Goal: Navigation & Orientation: Find specific page/section

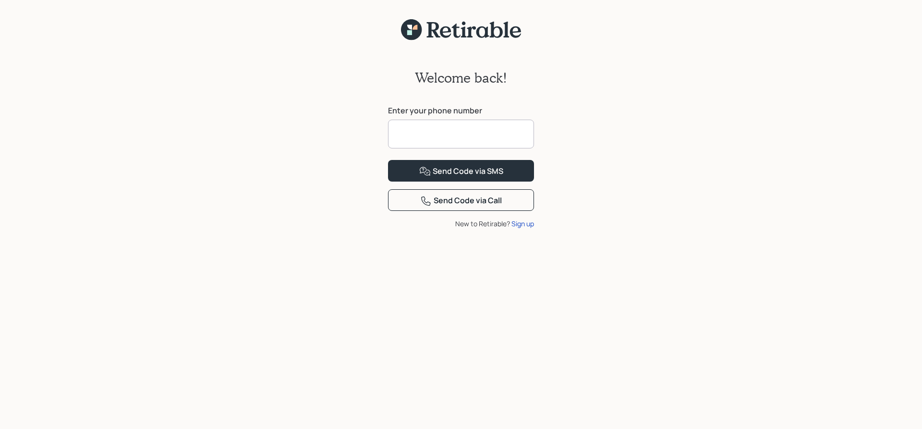
click at [419, 133] on input at bounding box center [461, 134] width 146 height 29
type input "**********"
click at [411, 181] on button "Send Code via SMS" at bounding box center [461, 171] width 146 height 22
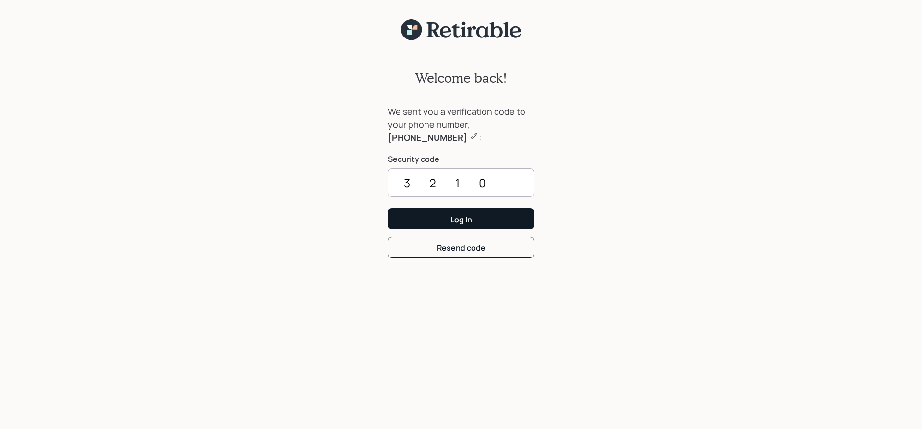
type input "3210"
click at [408, 220] on button "Log In" at bounding box center [461, 218] width 146 height 21
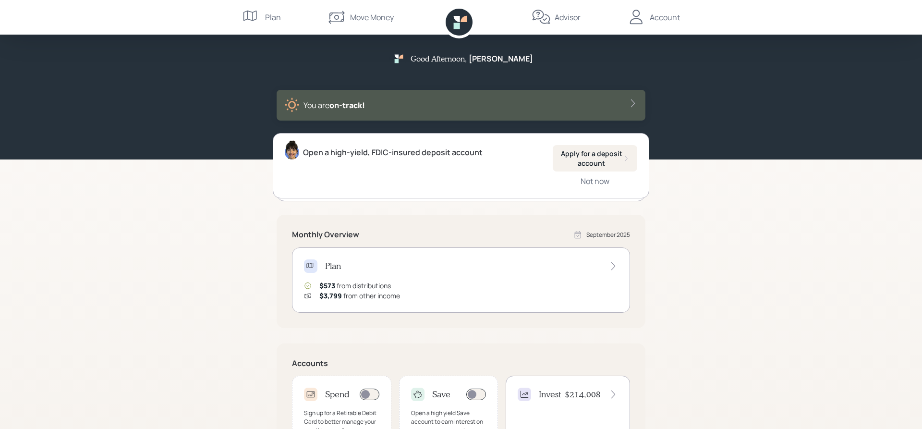
click at [614, 264] on icon at bounding box center [613, 266] width 10 height 10
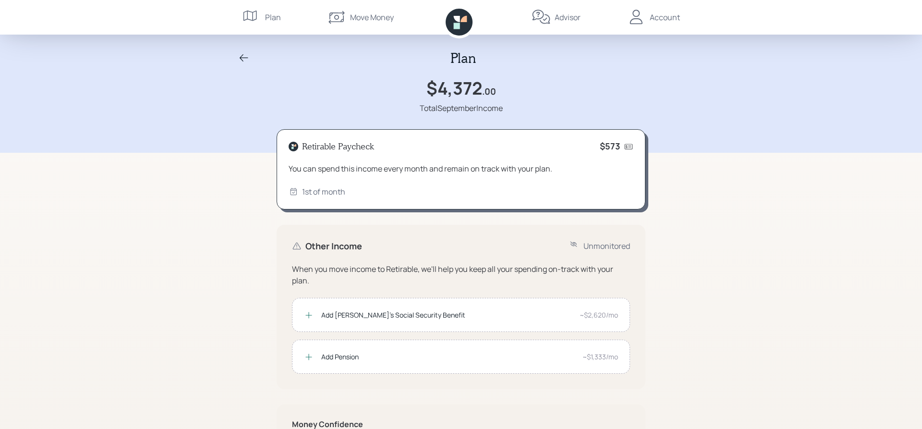
click at [671, 18] on div "Account" at bounding box center [665, 18] width 30 height 12
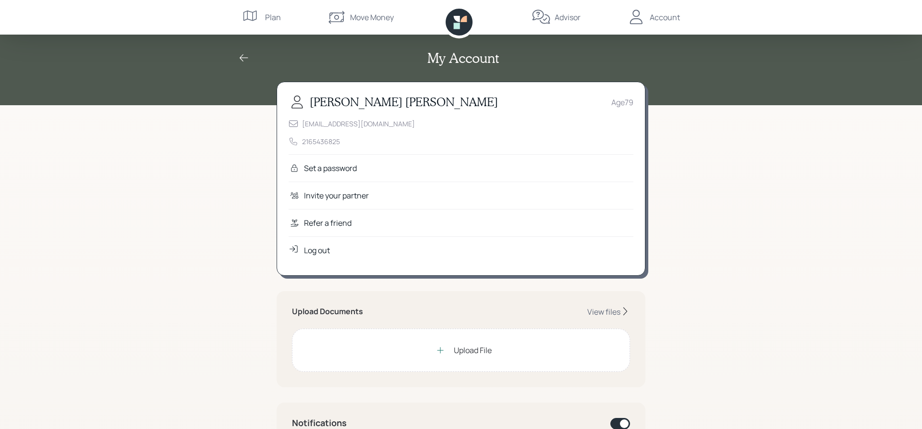
click at [265, 16] on div "Plan" at bounding box center [273, 18] width 16 height 12
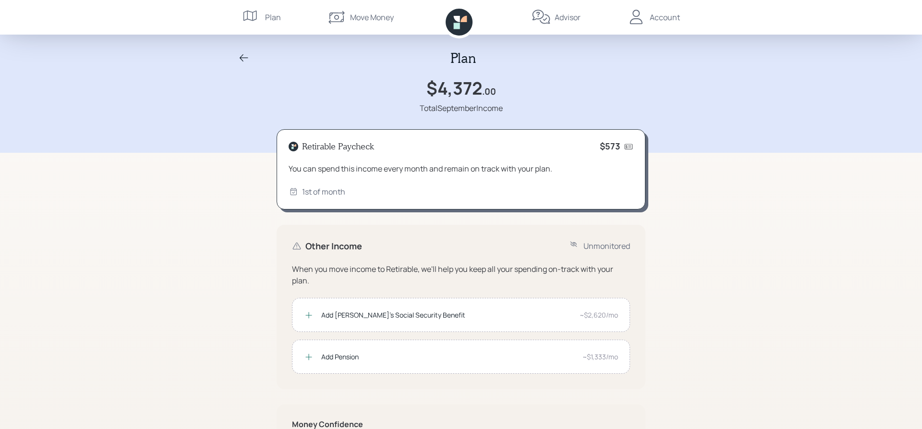
click at [554, 18] on div "Advisor" at bounding box center [556, 17] width 49 height 35
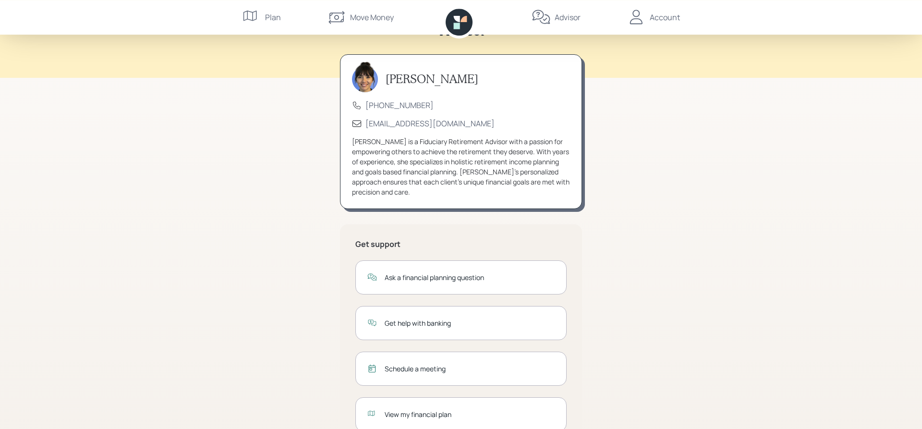
scroll to position [60, 0]
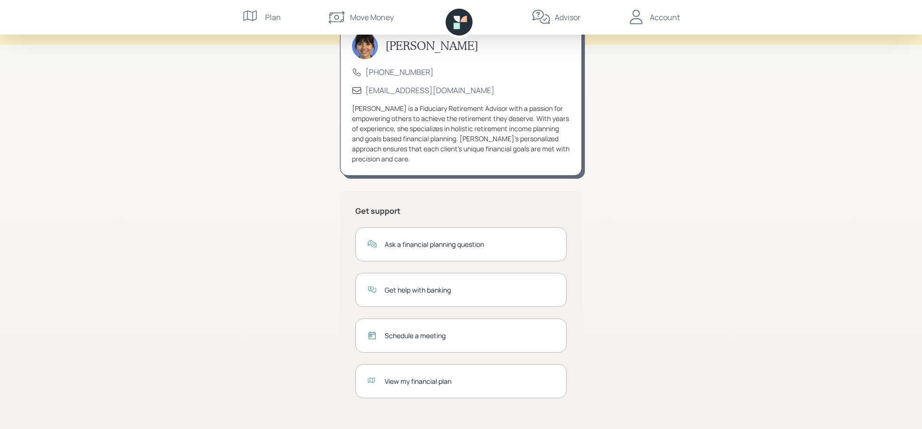
click at [405, 383] on div "View my financial plan" at bounding box center [470, 381] width 170 height 10
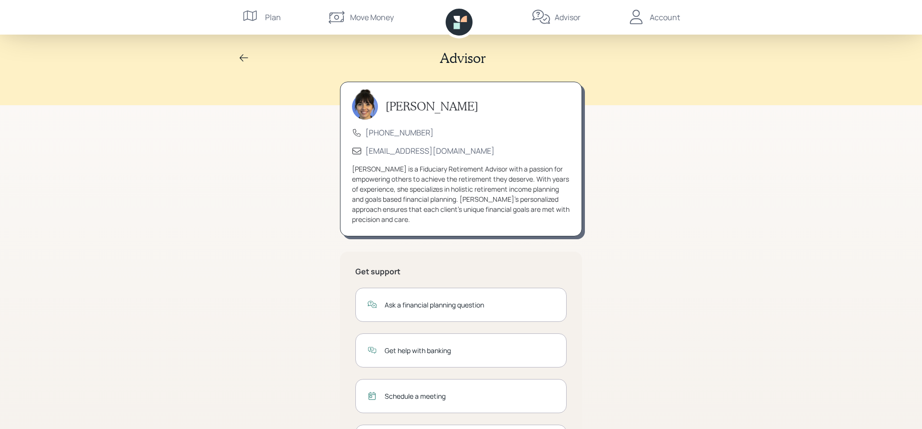
click at [664, 14] on div "Account" at bounding box center [665, 18] width 30 height 12
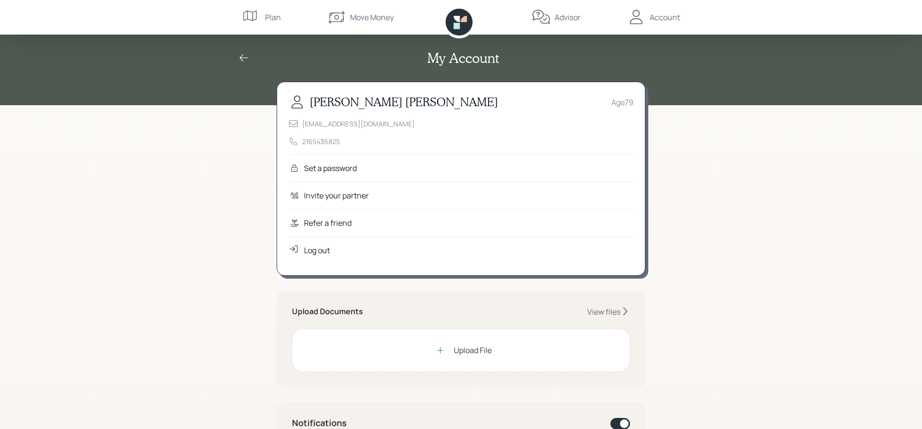
click at [321, 252] on div "Log out" at bounding box center [317, 250] width 26 height 12
